Goal: Task Accomplishment & Management: Manage account settings

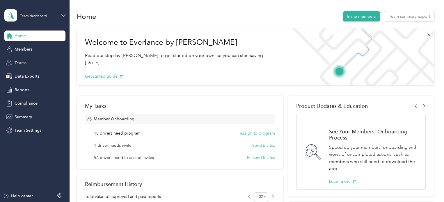
click at [20, 63] on span "Teams" at bounding box center [21, 63] width 12 height 6
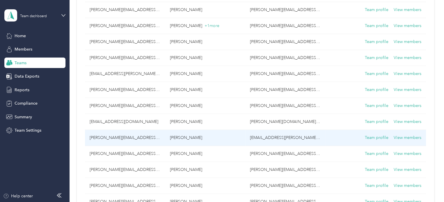
scroll to position [146, 0]
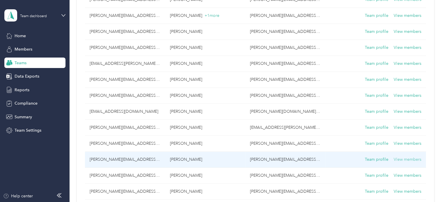
click at [399, 158] on button "View members" at bounding box center [408, 160] width 28 height 6
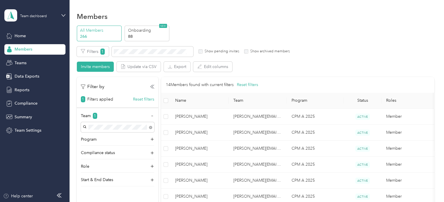
scroll to position [29, 0]
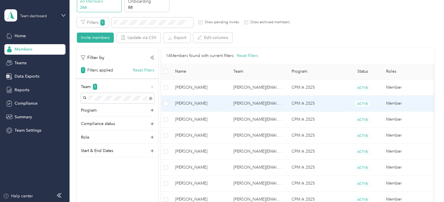
click at [331, 105] on td "CPM A 2025" at bounding box center [315, 104] width 57 height 16
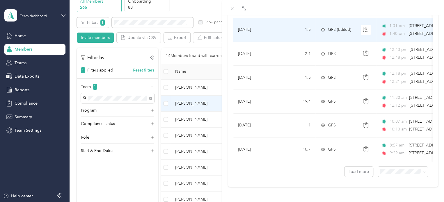
scroll to position [540, 0]
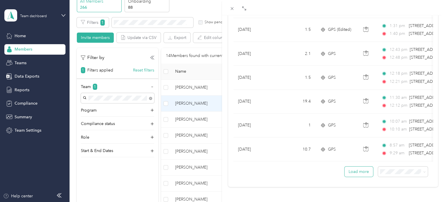
click at [345, 167] on button "Load more" at bounding box center [359, 172] width 29 height 10
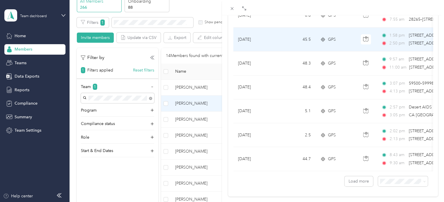
scroll to position [1122, 0]
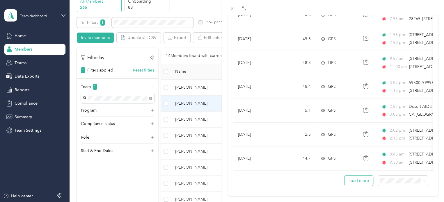
click at [353, 181] on button "Load more" at bounding box center [359, 181] width 29 height 10
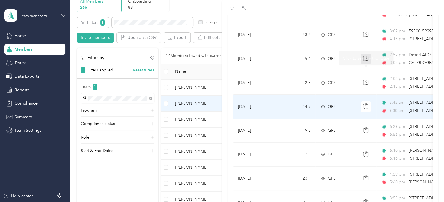
scroll to position [1181, 0]
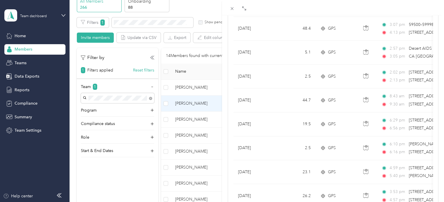
click at [203, 119] on div "[PERSON_NAME] Archive Trips Expenses Reports Member info Program Commute Rates …" at bounding box center [222, 101] width 444 height 202
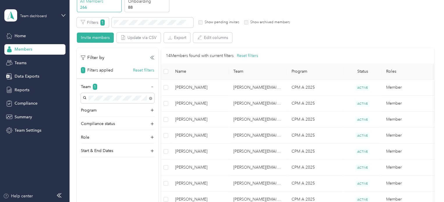
scroll to position [91, 0]
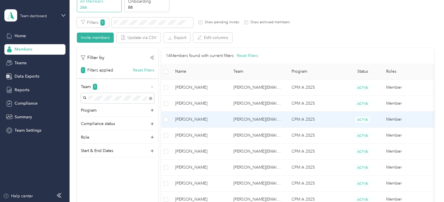
click at [337, 118] on td "CPM A 2025" at bounding box center [315, 120] width 57 height 16
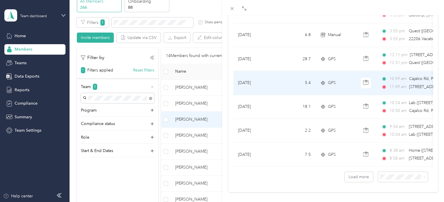
scroll to position [540, 0]
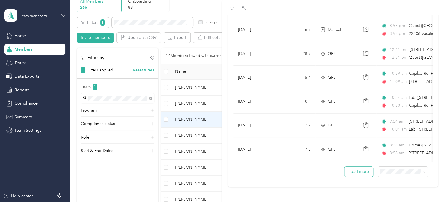
click at [353, 168] on button "Load more" at bounding box center [359, 172] width 29 height 10
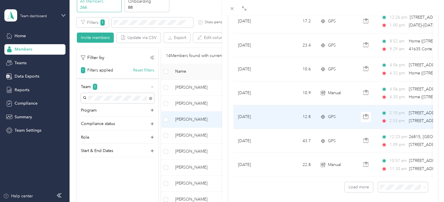
scroll to position [1122, 0]
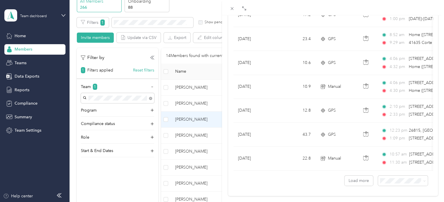
click at [23, 60] on div "[PERSON_NAME] Archive Trips Expenses Reports Member info Program Commute Rates …" at bounding box center [222, 101] width 444 height 202
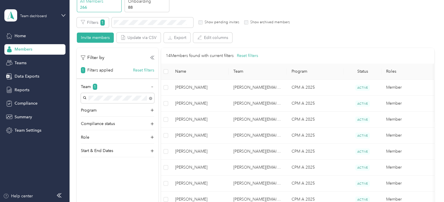
scroll to position [91, 0]
click at [23, 61] on span "Teams" at bounding box center [21, 63] width 12 height 6
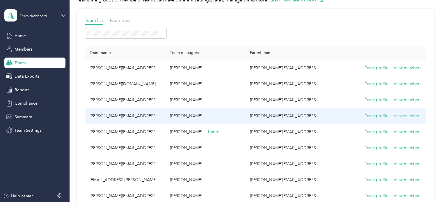
click at [403, 116] on button "View members" at bounding box center [408, 116] width 28 height 6
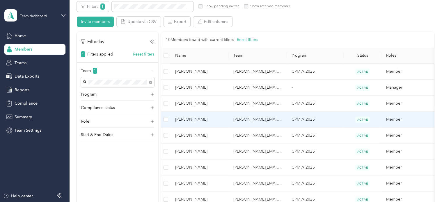
scroll to position [58, 0]
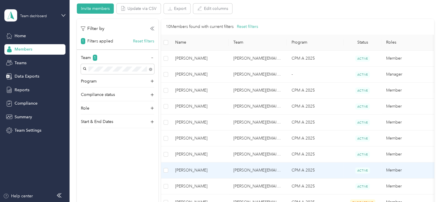
click at [334, 170] on td "CPM A 2025" at bounding box center [315, 171] width 57 height 16
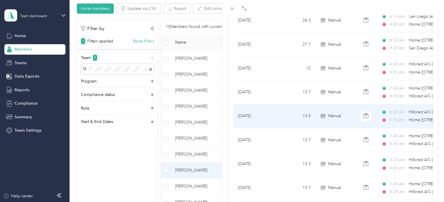
scroll to position [262, 0]
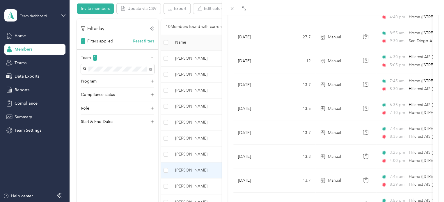
click at [189, 119] on div "[PERSON_NAME] Le Archive Trips Expenses Reports Member info Program Commute Rat…" at bounding box center [222, 101] width 444 height 202
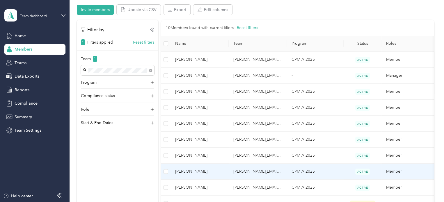
scroll to position [87, 0]
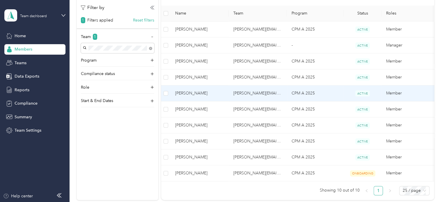
click at [327, 91] on td "CPM A 2025" at bounding box center [315, 94] width 57 height 16
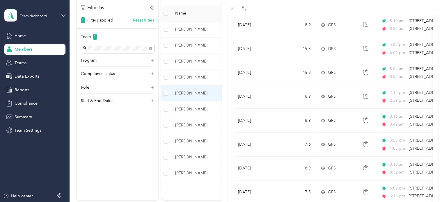
scroll to position [379, 0]
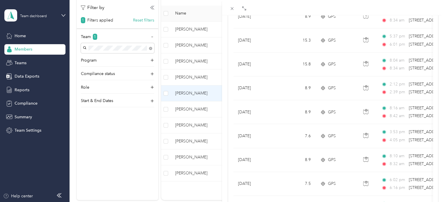
click at [205, 59] on div "[PERSON_NAME] Archive Trips Expenses Reports Member info Program Commute Rates …" at bounding box center [222, 101] width 444 height 202
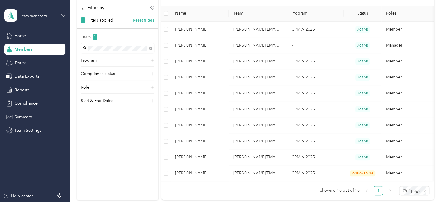
scroll to position [91, 0]
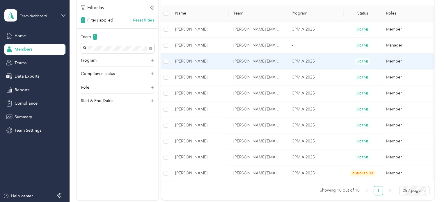
click at [205, 59] on span "[PERSON_NAME]" at bounding box center [199, 61] width 49 height 6
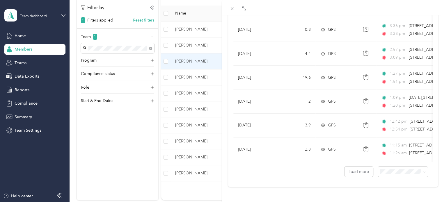
scroll to position [540, 0]
click at [198, 78] on div "[PERSON_NAME] Archive Trips Expenses Reports Member info Program Commute Rates …" at bounding box center [222, 101] width 444 height 202
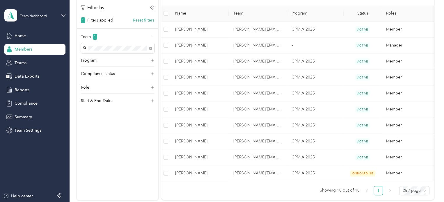
scroll to position [91, 0]
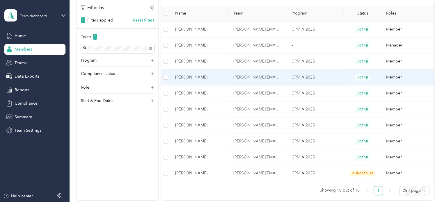
click at [198, 78] on span "[PERSON_NAME]" at bounding box center [199, 77] width 49 height 6
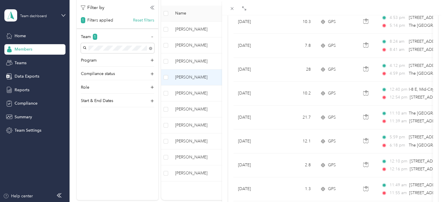
scroll to position [204, 0]
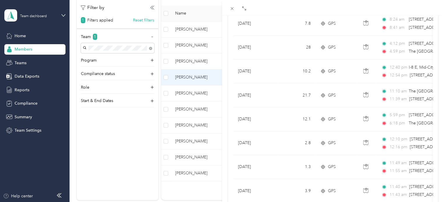
click at [200, 31] on div "[PERSON_NAME] Archive Trips Expenses Reports Member info Program Commute Rates …" at bounding box center [222, 101] width 444 height 202
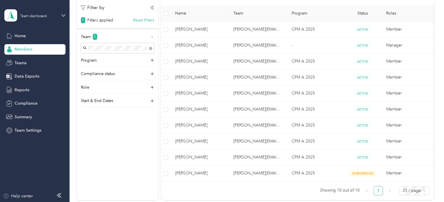
scroll to position [91, 0]
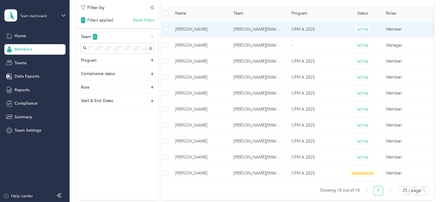
click at [200, 31] on span "[PERSON_NAME]" at bounding box center [199, 29] width 49 height 6
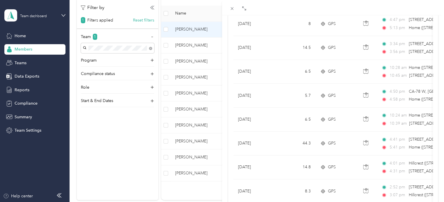
scroll to position [540, 0]
